Goal: Book appointment/travel/reservation

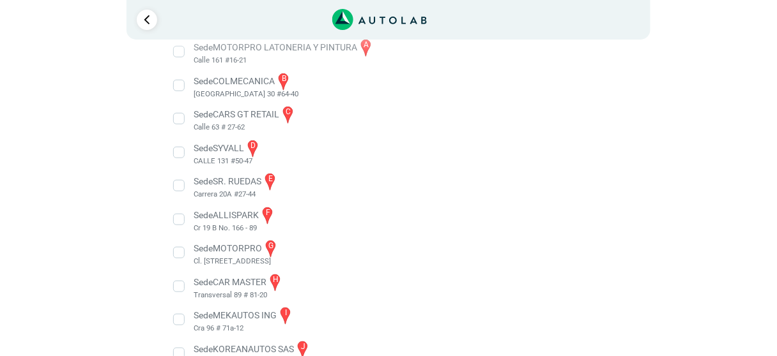
scroll to position [226, 0]
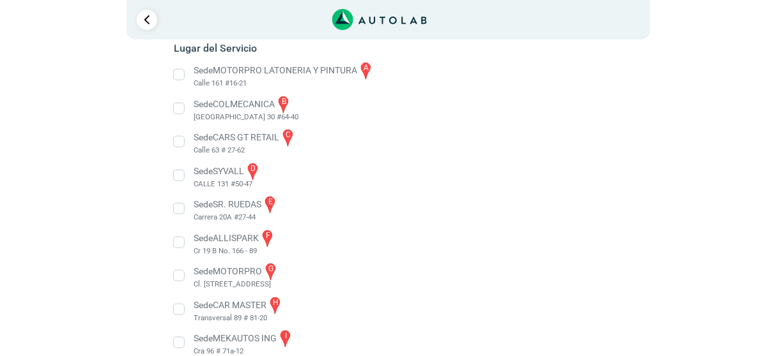
click at [180, 107] on li "Sede COLMECANICA b [GEOGRAPHIC_DATA] 30 #64-40" at bounding box center [388, 109] width 448 height 29
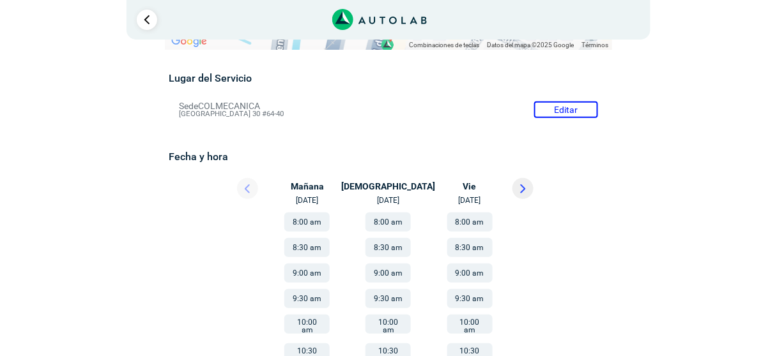
scroll to position [102, 0]
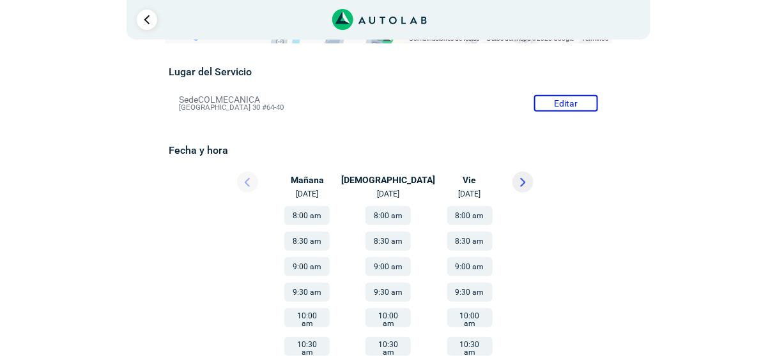
click at [464, 238] on button "8:30 am" at bounding box center [469, 241] width 45 height 19
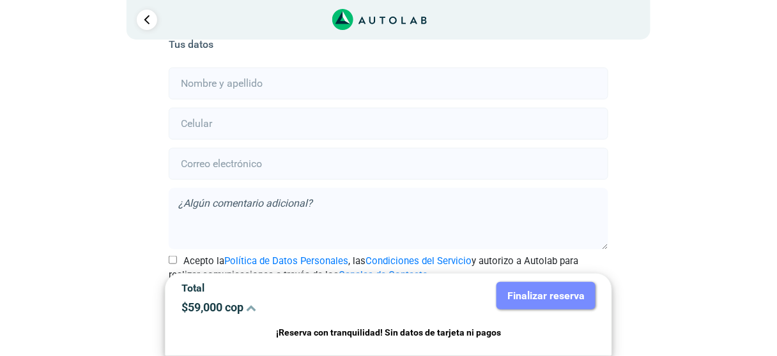
scroll to position [335, 0]
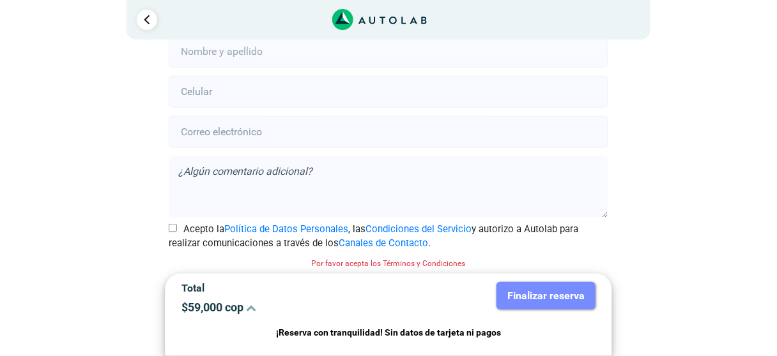
click at [174, 225] on input "Acepto la Política de Datos Personales , las Condiciones del Servicio y autoriz…" at bounding box center [173, 228] width 8 height 8
checkbox input "true"
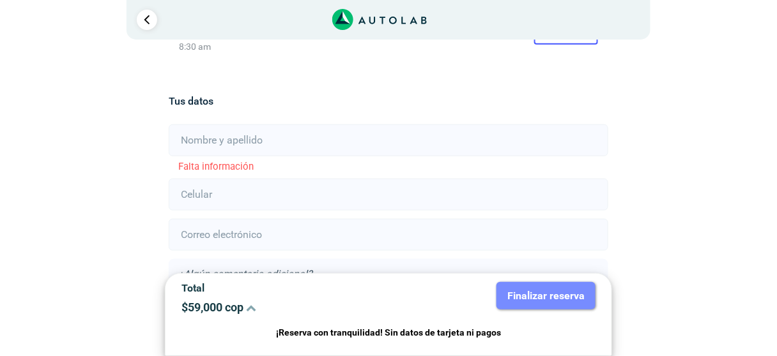
scroll to position [231, 0]
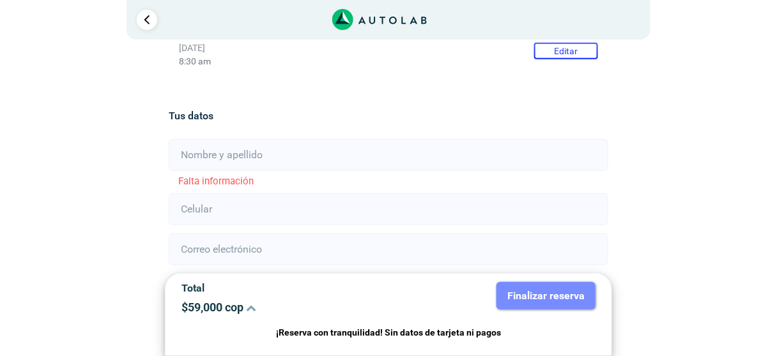
click at [184, 152] on input "text" at bounding box center [388, 155] width 439 height 32
type input "[PERSON_NAME]"
type input "3006100832"
type input "[EMAIL_ADDRESS][DOMAIN_NAME]"
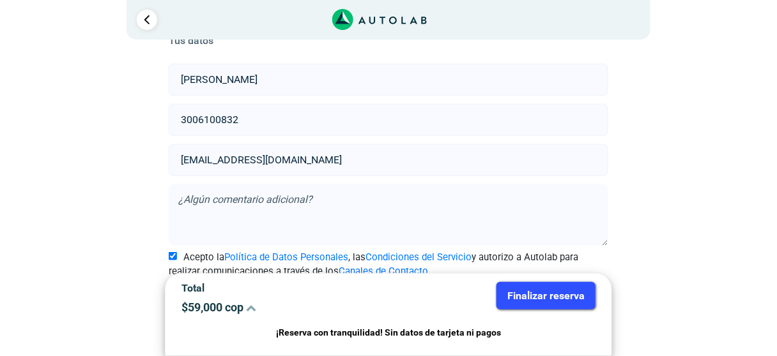
scroll to position [319, 0]
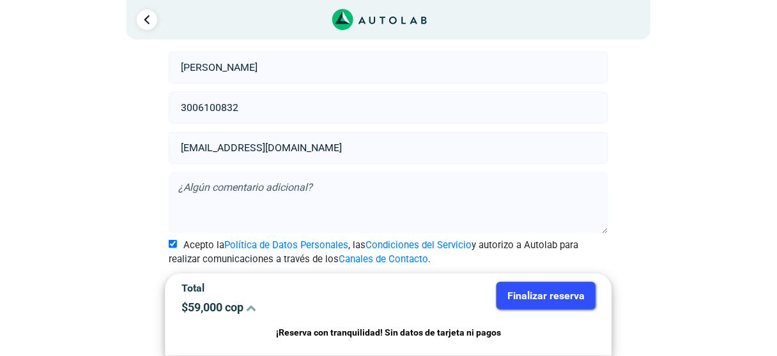
click at [536, 295] on button "Finalizar reserva" at bounding box center [545, 295] width 99 height 27
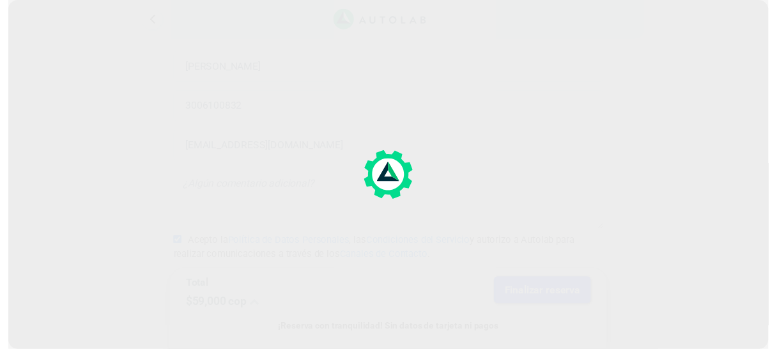
scroll to position [0, 0]
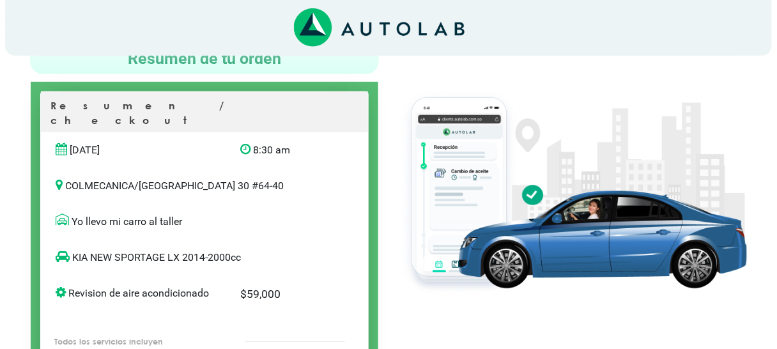
scroll to position [102, 0]
